Goal: Task Accomplishment & Management: Complete application form

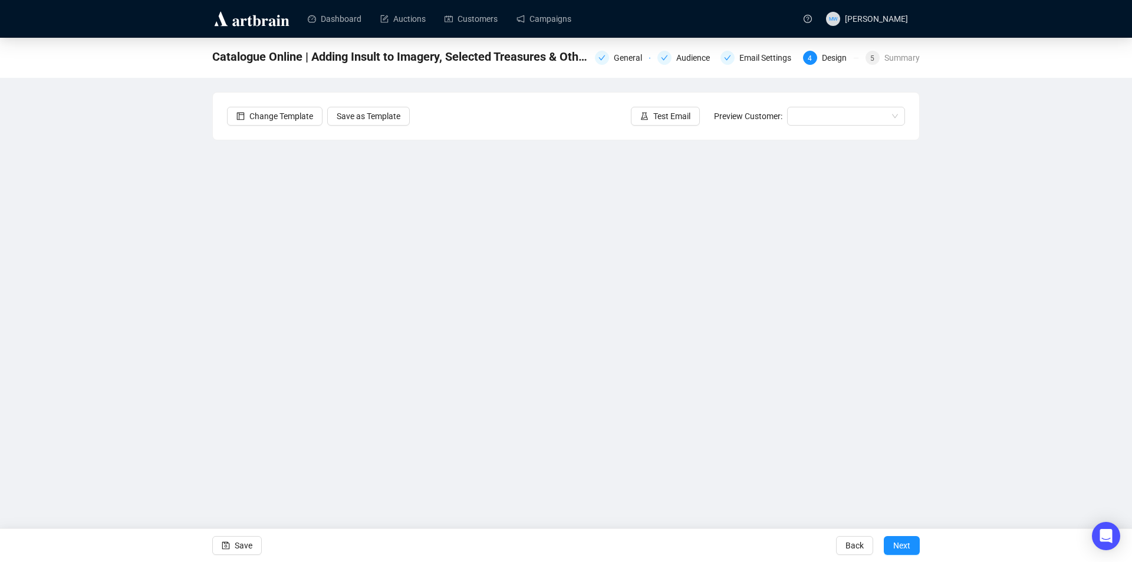
drag, startPoint x: 1103, startPoint y: 267, endPoint x: 1070, endPoint y: 267, distance: 32.4
click at [1103, 267] on div "Catalogue Online | Adding Insult to Imagery, Selected Treasures & Other Fine Ar…" at bounding box center [566, 263] width 1132 height 451
drag, startPoint x: 1035, startPoint y: 190, endPoint x: 903, endPoint y: 178, distance: 132.1
click at [1035, 190] on div "Catalogue Online | Adding Insult to Imagery, Selected Treasures & Other Fine Ar…" at bounding box center [566, 263] width 1132 height 451
click at [232, 550] on button "Save" at bounding box center [237, 545] width 50 height 19
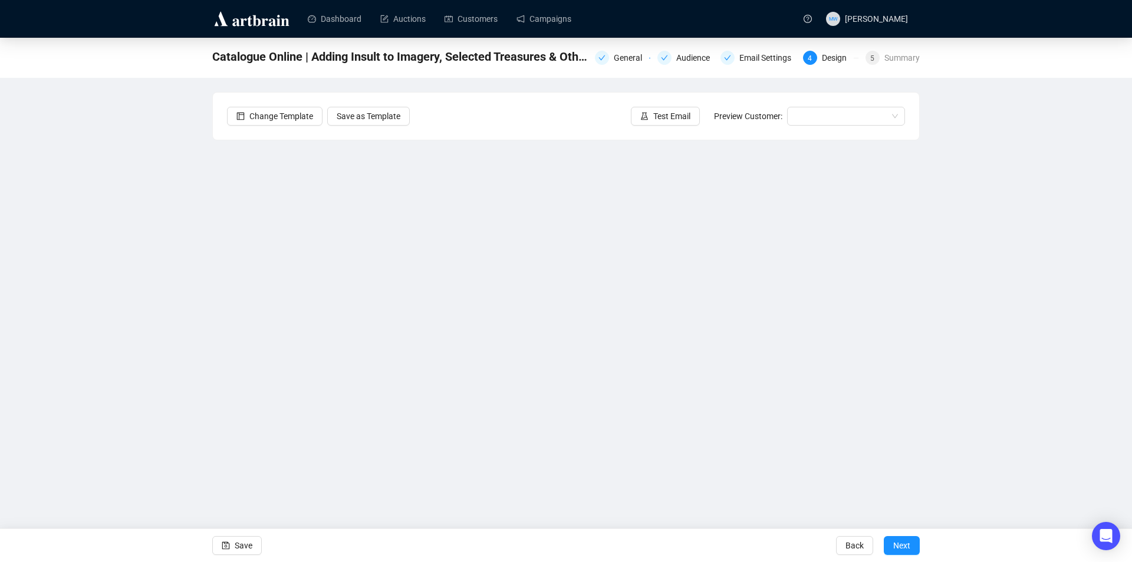
drag, startPoint x: 980, startPoint y: 257, endPoint x: 958, endPoint y: 256, distance: 21.2
click at [980, 257] on div "Catalogue Online | Adding Insult to Imagery, Selected Treasures & Other Fine Ar…" at bounding box center [566, 263] width 1132 height 451
click at [946, 291] on div "Catalogue Online | Adding Insult to Imagery, Selected Treasures & Other Fine Ar…" at bounding box center [566, 263] width 1132 height 451
click at [236, 545] on span "Save" at bounding box center [244, 545] width 18 height 33
click at [242, 541] on span "Save" at bounding box center [244, 545] width 18 height 33
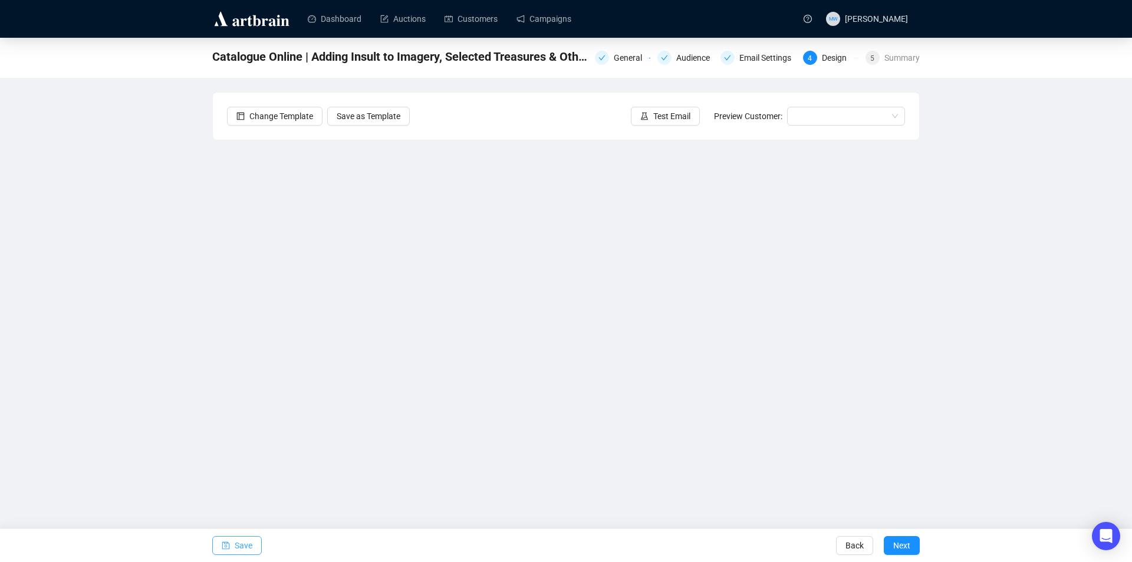
click at [227, 543] on icon "save" at bounding box center [226, 546] width 8 height 8
click at [653, 111] on button "Test Email" at bounding box center [665, 116] width 69 height 19
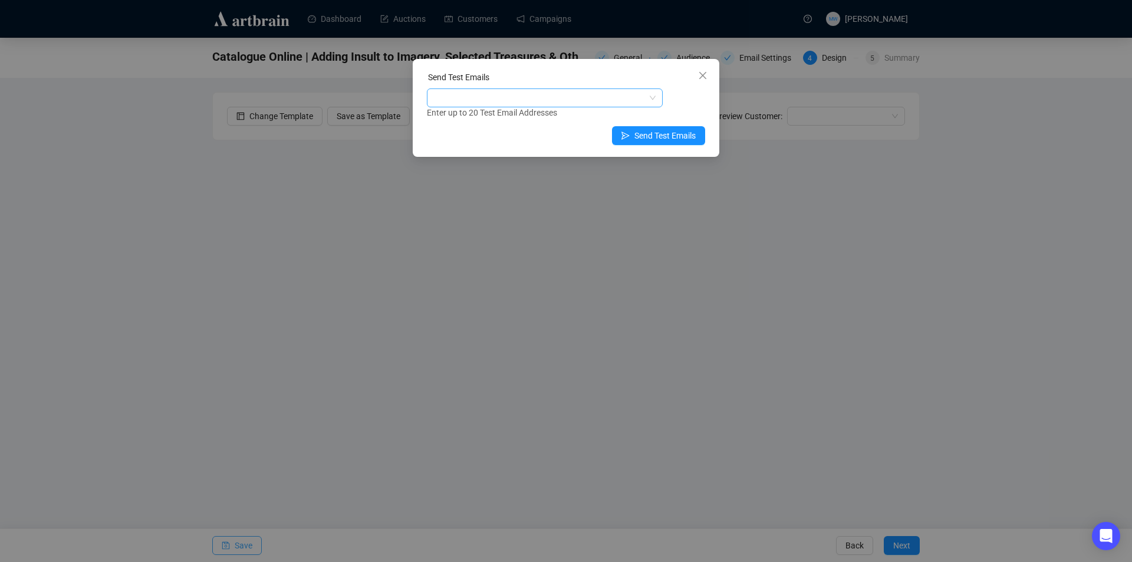
click at [548, 96] on div at bounding box center [538, 98] width 219 height 17
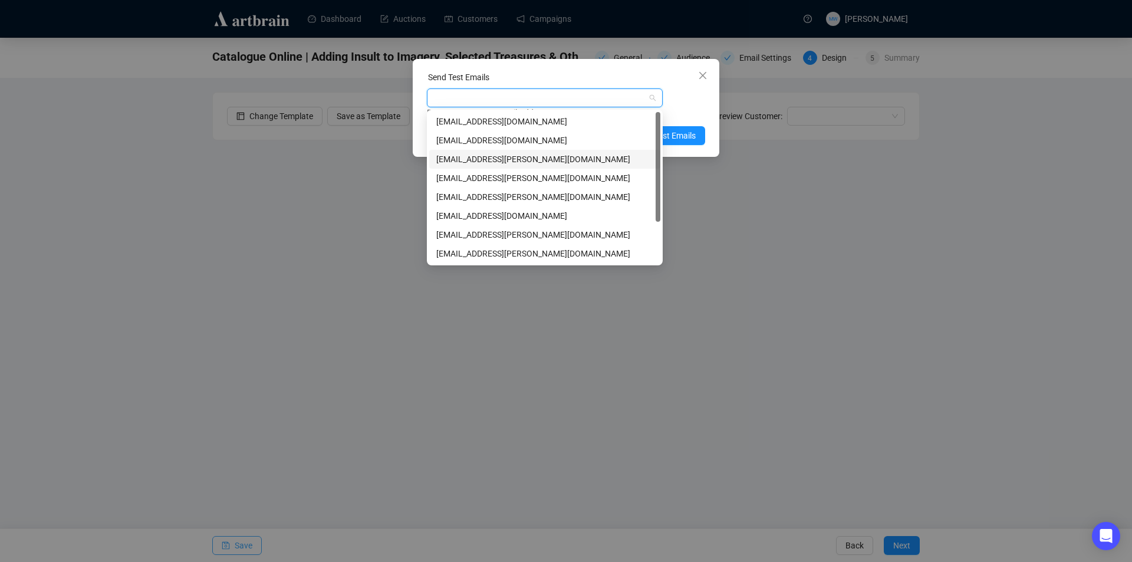
click at [468, 159] on div "[EMAIL_ADDRESS][PERSON_NAME][DOMAIN_NAME]" at bounding box center [544, 159] width 217 height 13
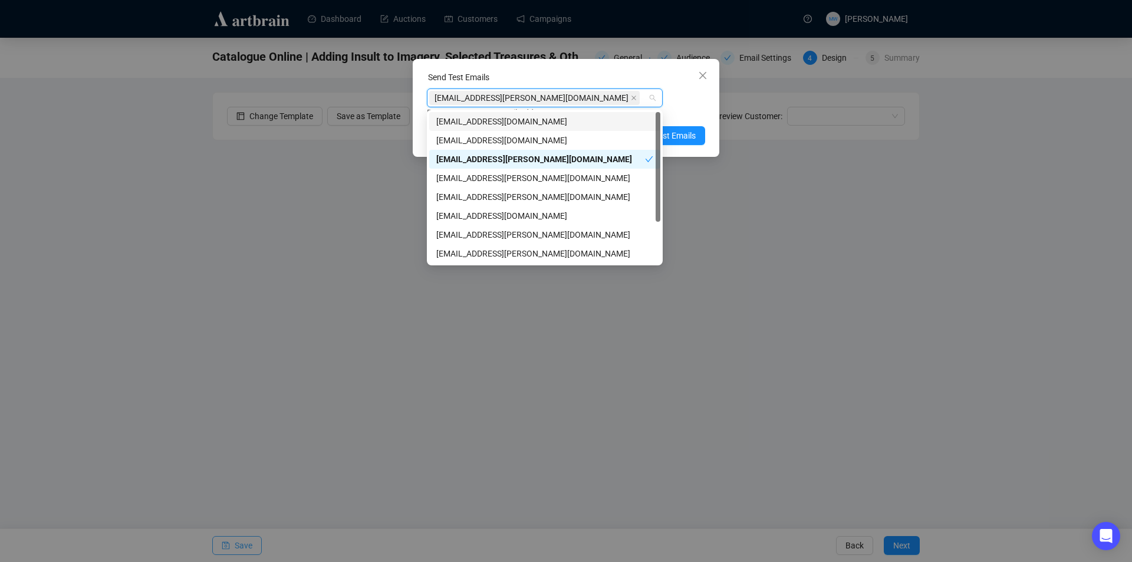
click at [683, 103] on div "mwong@shapiro.com.au Enter up to 20 Test Email Addresses" at bounding box center [566, 103] width 278 height 31
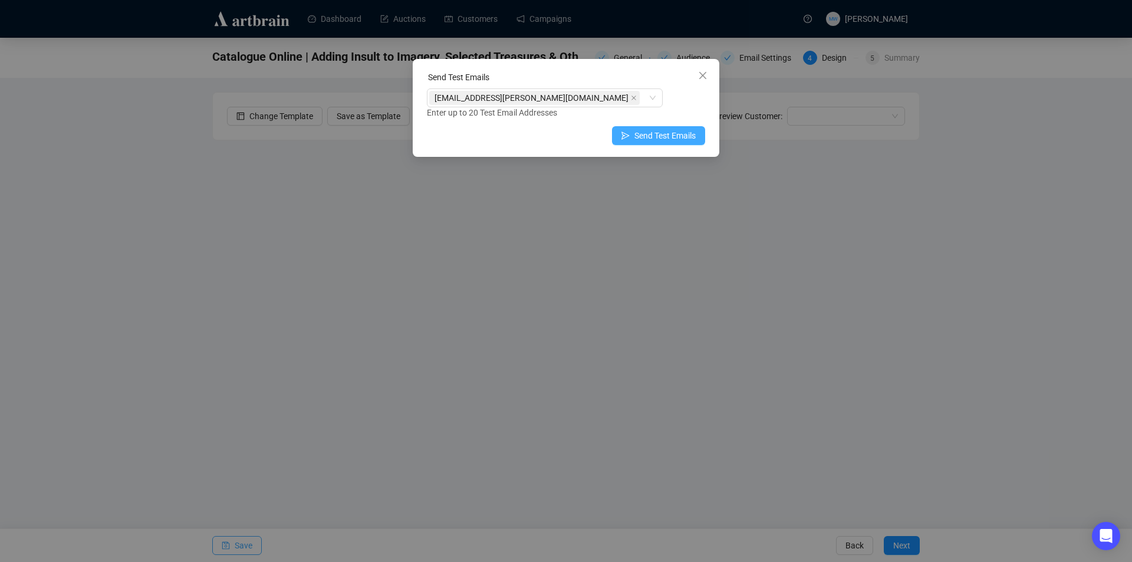
click at [676, 140] on span "Send Test Emails" at bounding box center [665, 135] width 61 height 13
click at [675, 130] on span "Send Test Emails" at bounding box center [665, 135] width 61 height 13
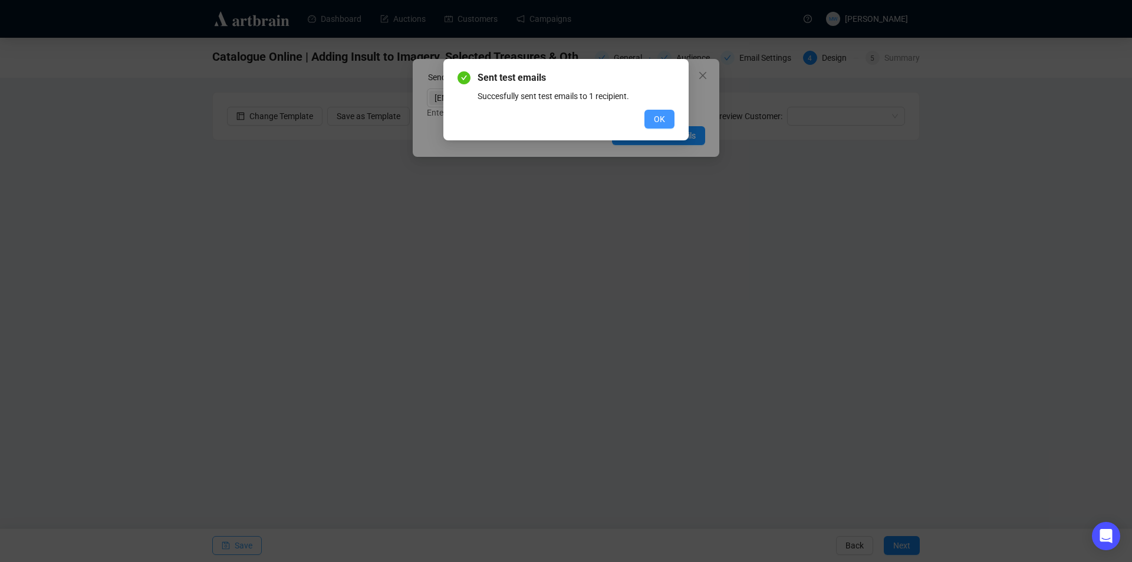
click at [669, 120] on button "OK" at bounding box center [660, 119] width 30 height 19
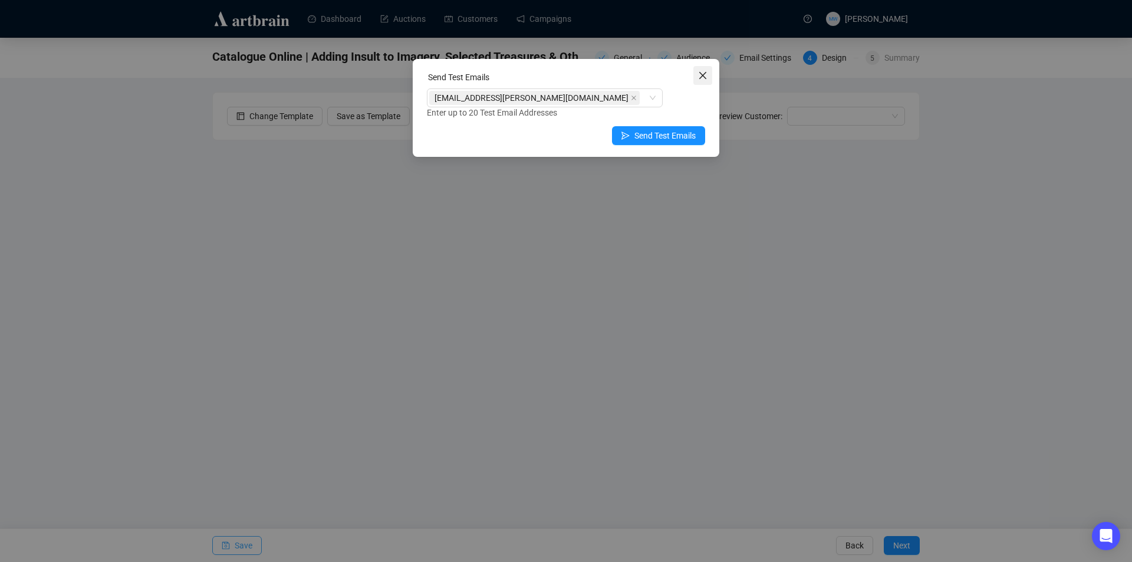
click at [708, 74] on span "Close" at bounding box center [703, 75] width 19 height 9
